Goal: Check status: Check status

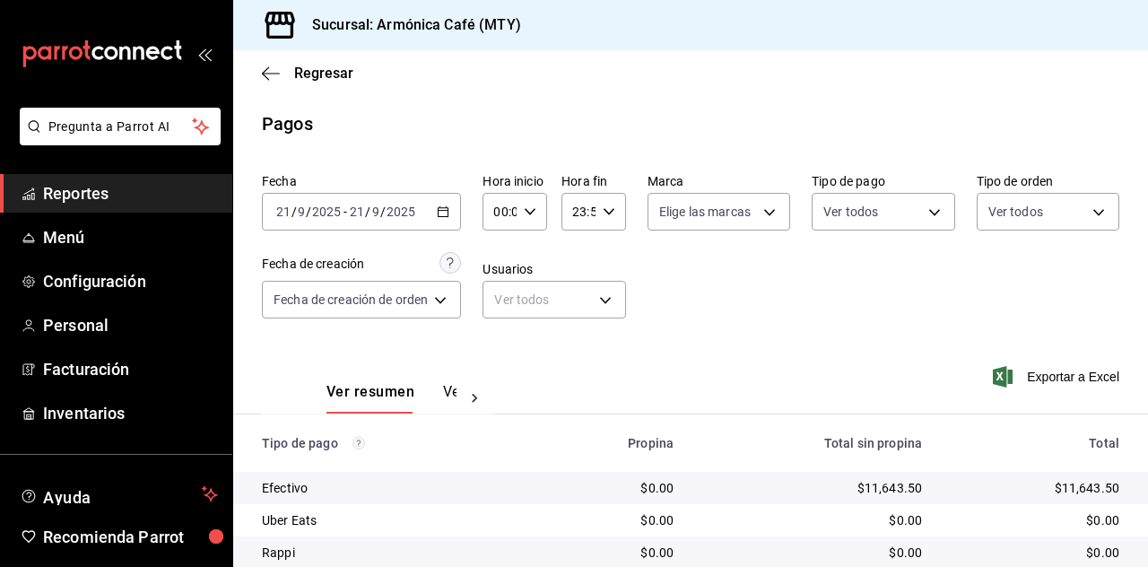
scroll to position [127, 0]
click at [314, 69] on span "Regresar" at bounding box center [323, 73] width 59 height 17
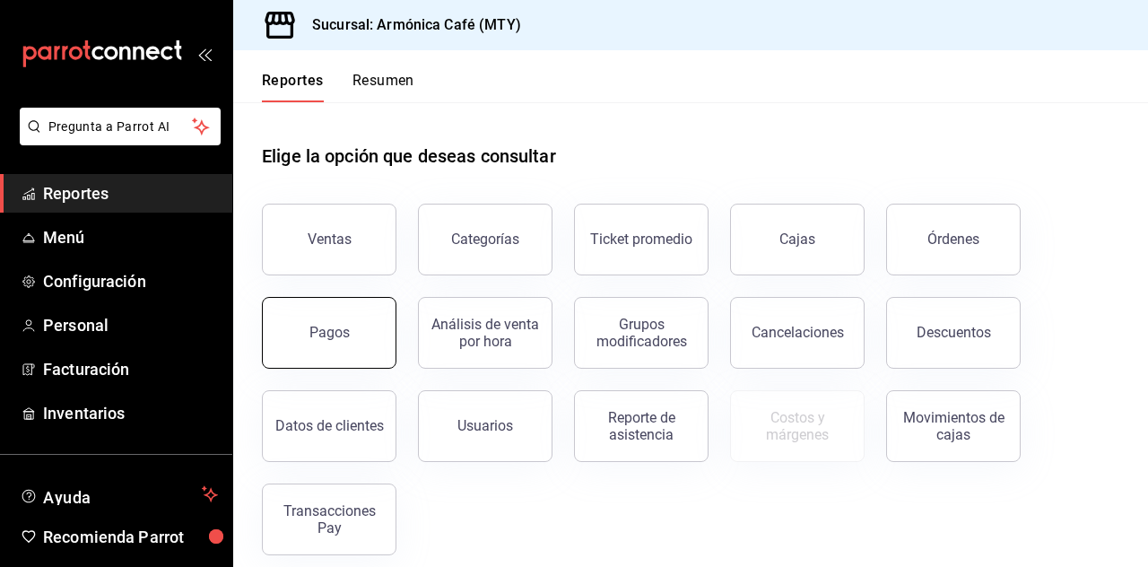
click at [328, 340] on div "Pagos" at bounding box center [329, 332] width 40 height 17
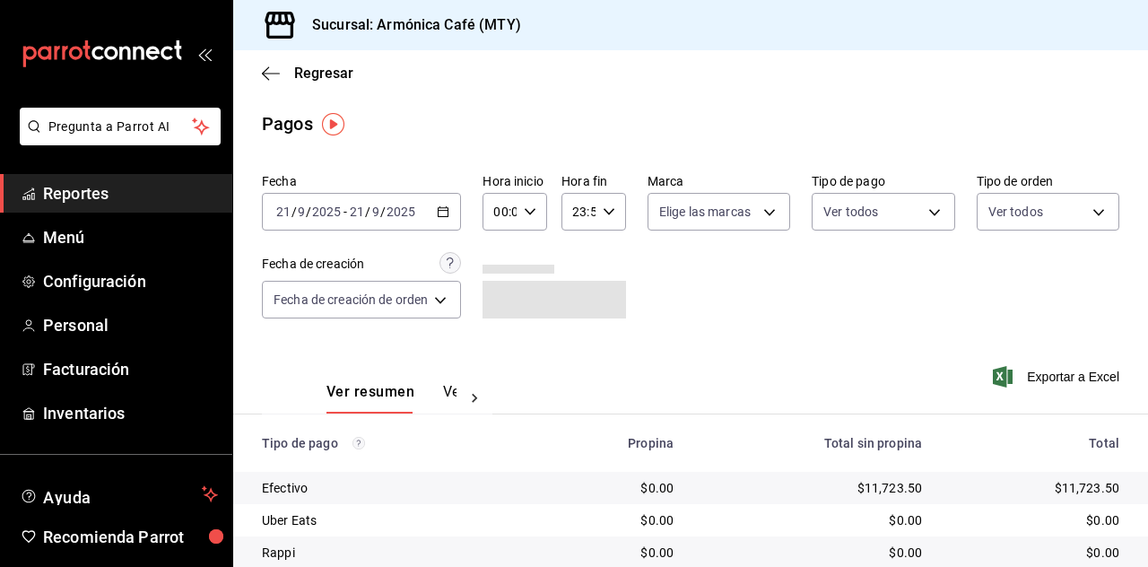
click at [439, 212] on icon "button" at bounding box center [443, 211] width 13 height 13
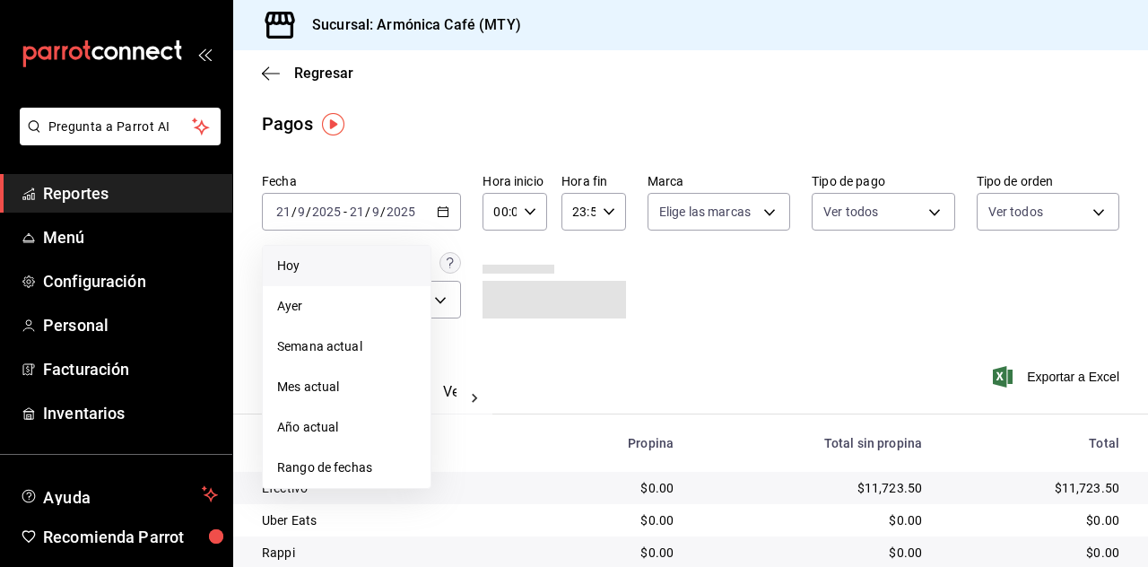
click at [353, 266] on span "Hoy" at bounding box center [346, 266] width 139 height 19
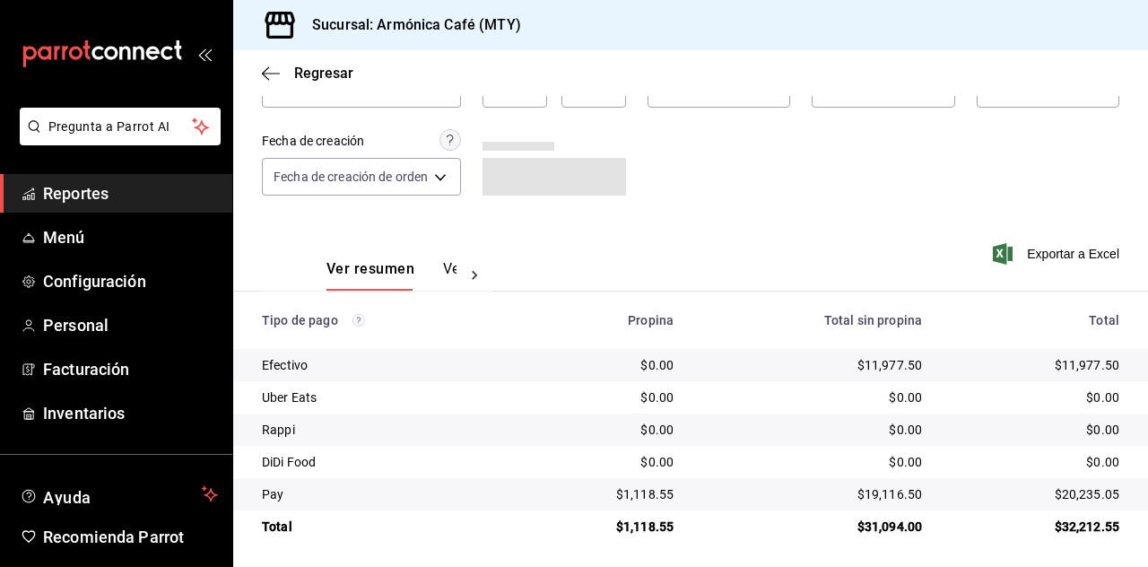
scroll to position [127, 0]
